Goal: Task Accomplishment & Management: Use online tool/utility

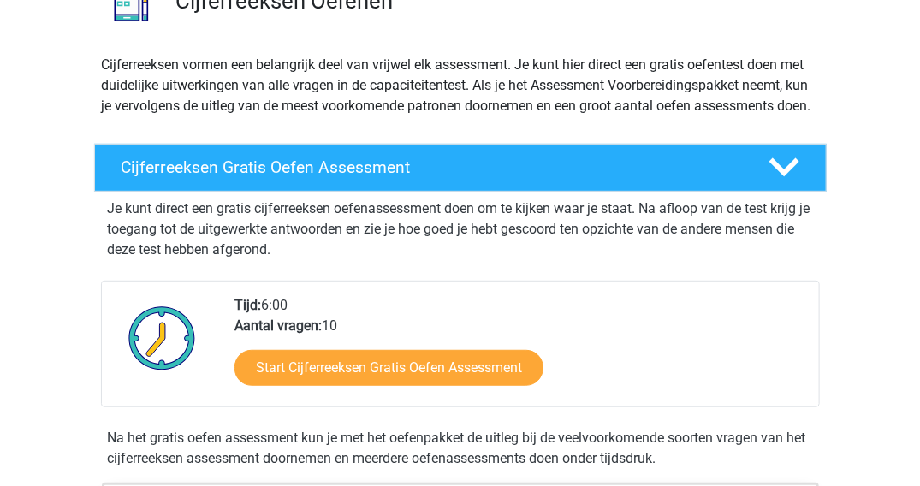
scroll to position [182, 0]
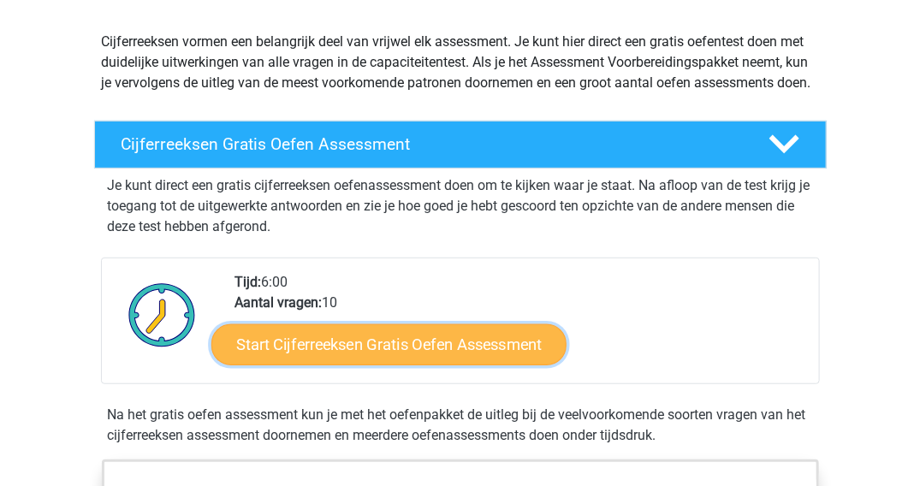
click at [400, 354] on link "Start Cijferreeksen Gratis Oefen Assessment" at bounding box center [388, 343] width 355 height 41
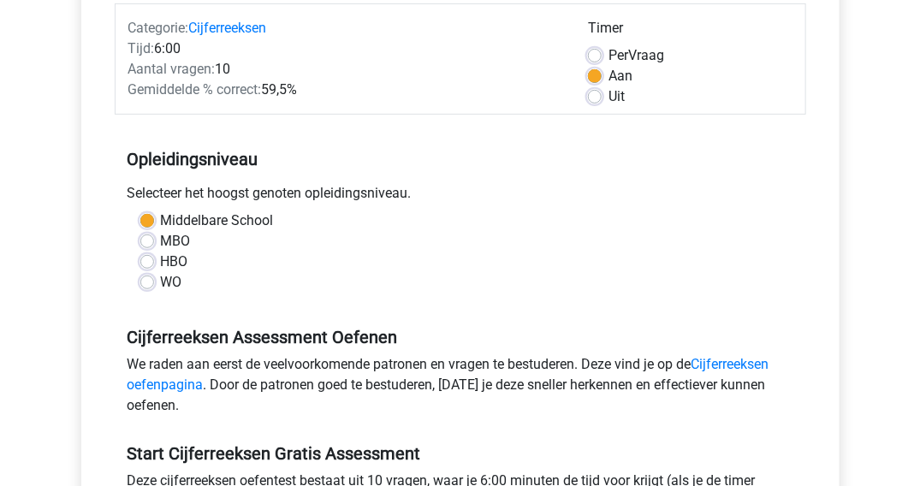
scroll to position [257, 0]
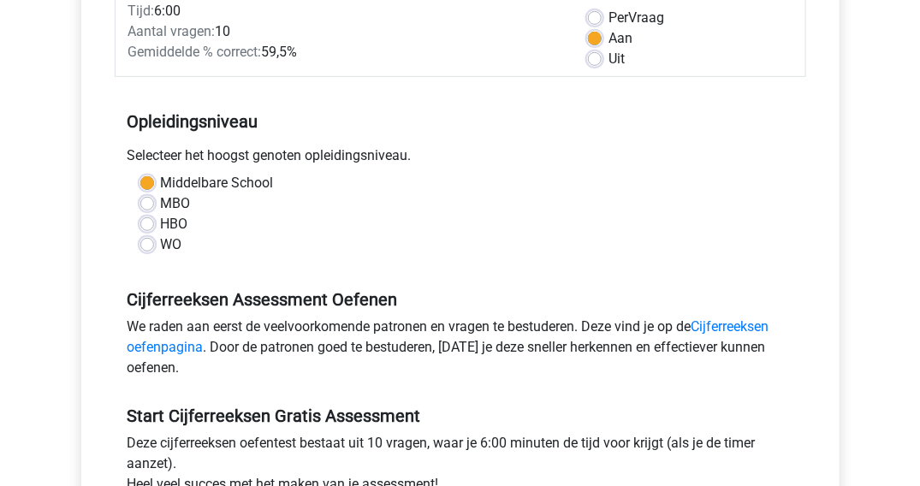
click at [161, 220] on label "HBO" at bounding box center [174, 224] width 27 height 21
click at [149, 220] on input "HBO" at bounding box center [147, 222] width 14 height 17
radio input "true"
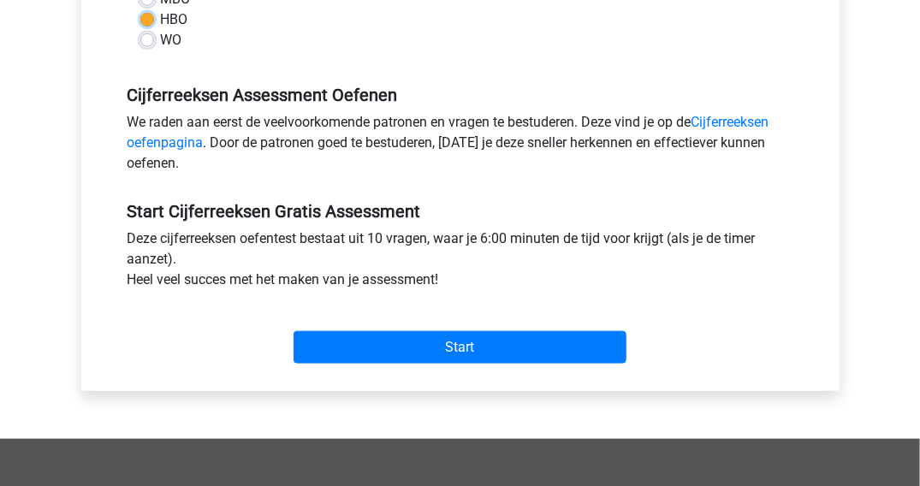
scroll to position [513, 0]
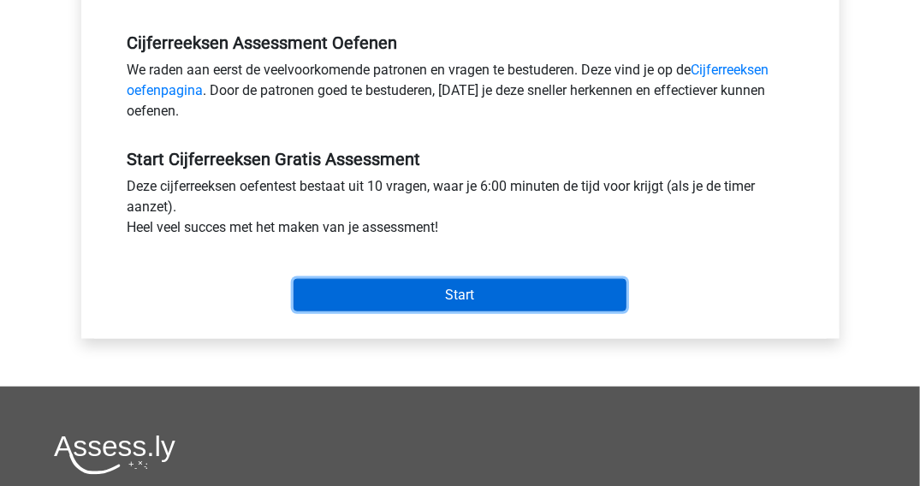
click at [453, 287] on input "Start" at bounding box center [459, 295] width 333 height 33
